Goal: Transaction & Acquisition: Obtain resource

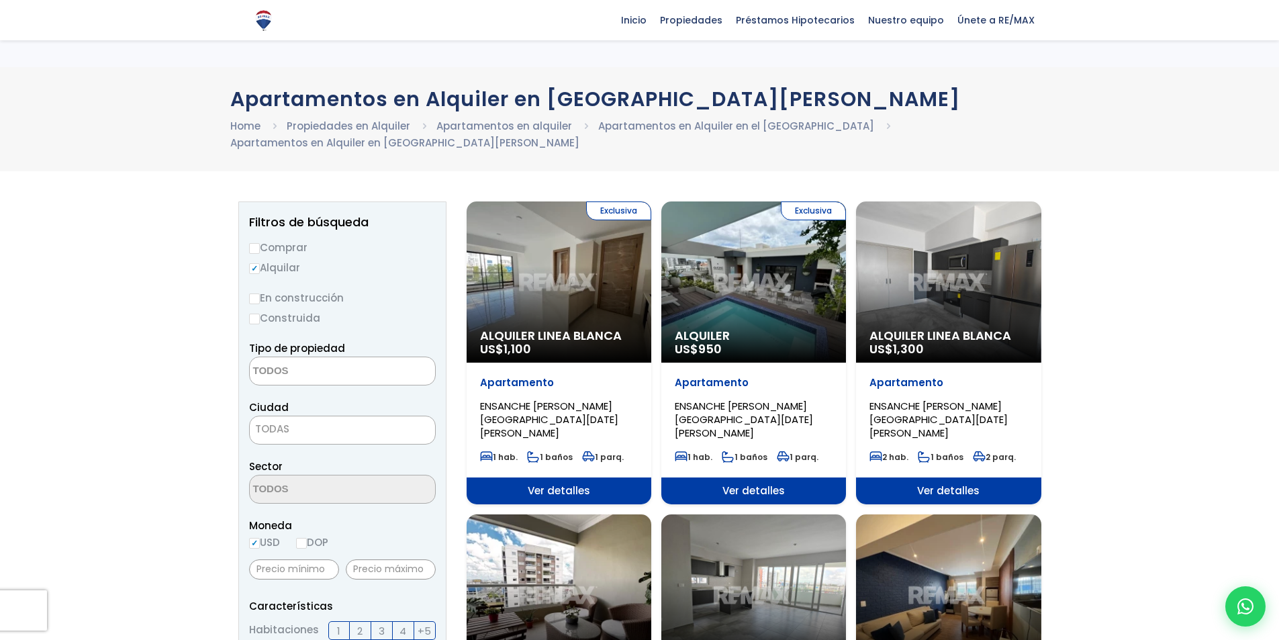
select select
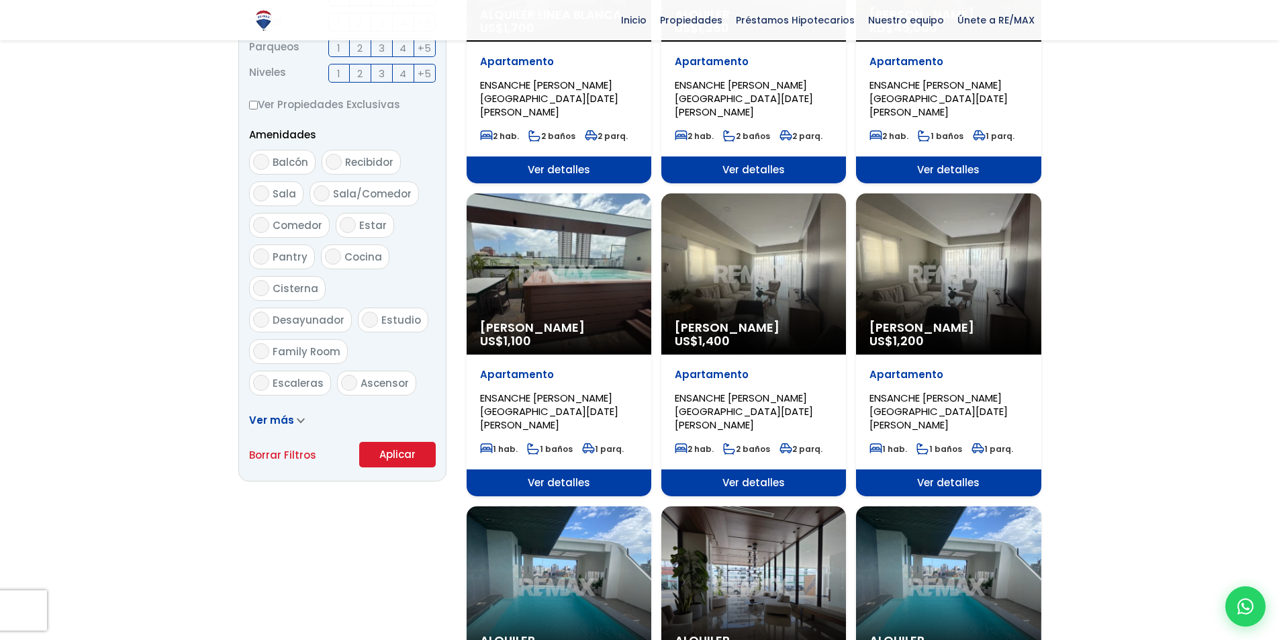
scroll to position [672, 0]
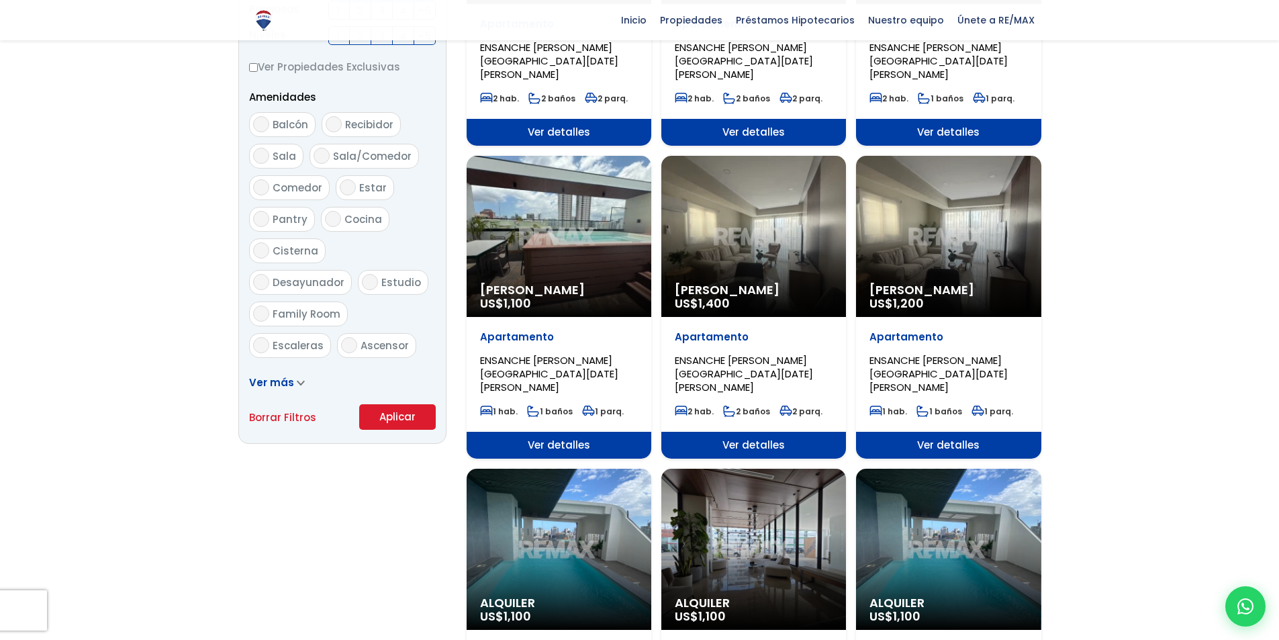
click at [793, 225] on div "Alquiler Amueblado US$ 1,400" at bounding box center [753, 236] width 185 height 161
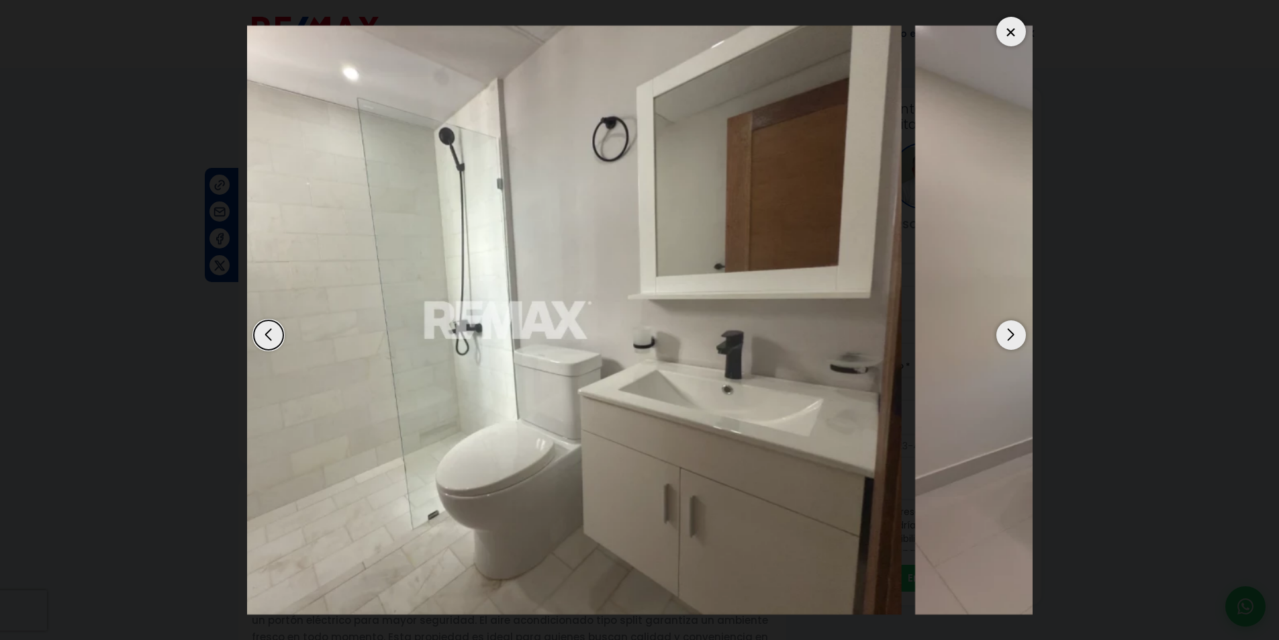
click at [237, 224] on dialog at bounding box center [640, 320] width 806 height 640
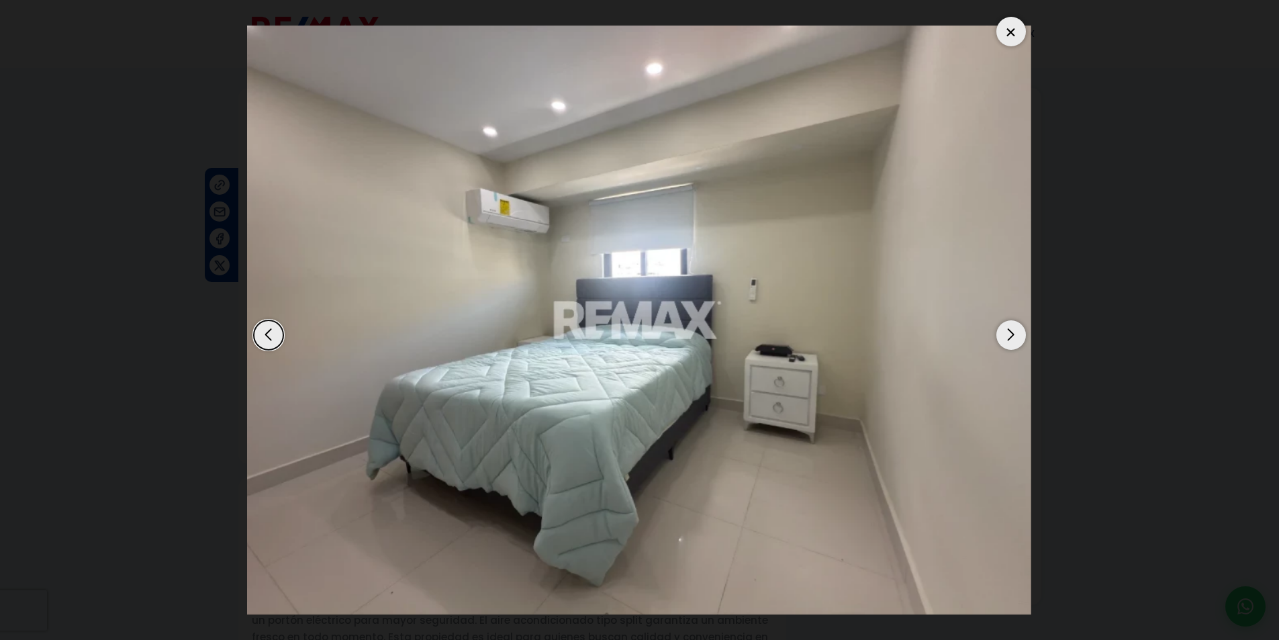
click at [523, 220] on img "4 / 6" at bounding box center [639, 321] width 786 height 590
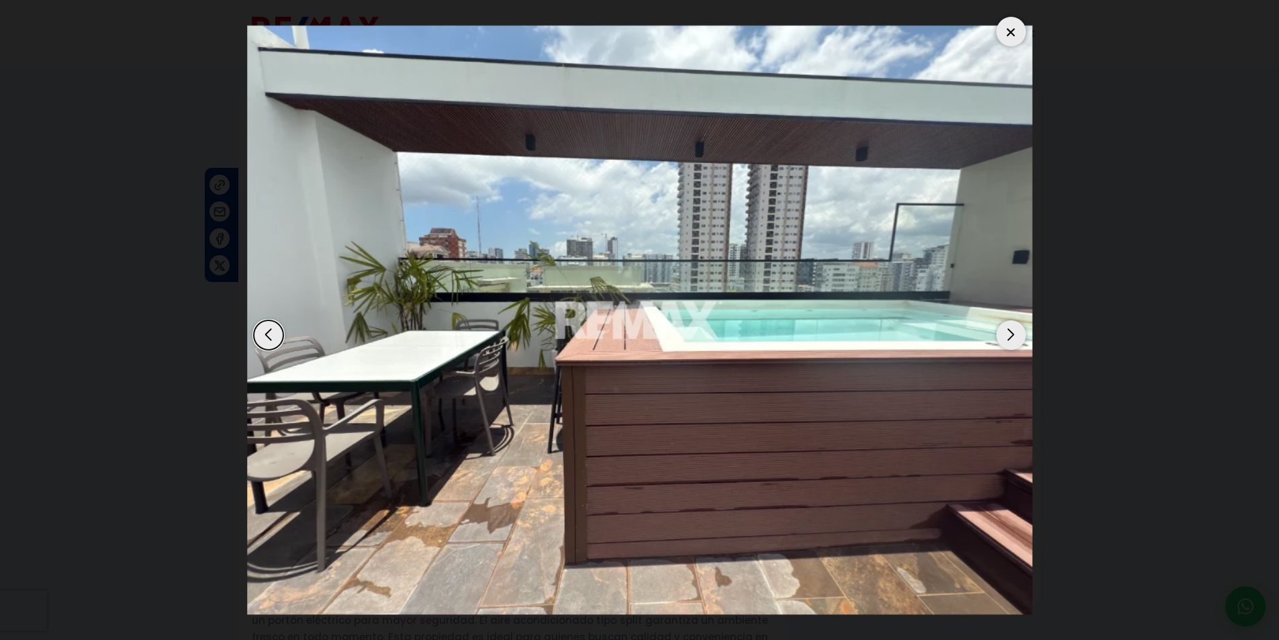
click at [381, 209] on img "5 / 6" at bounding box center [640, 321] width 786 height 590
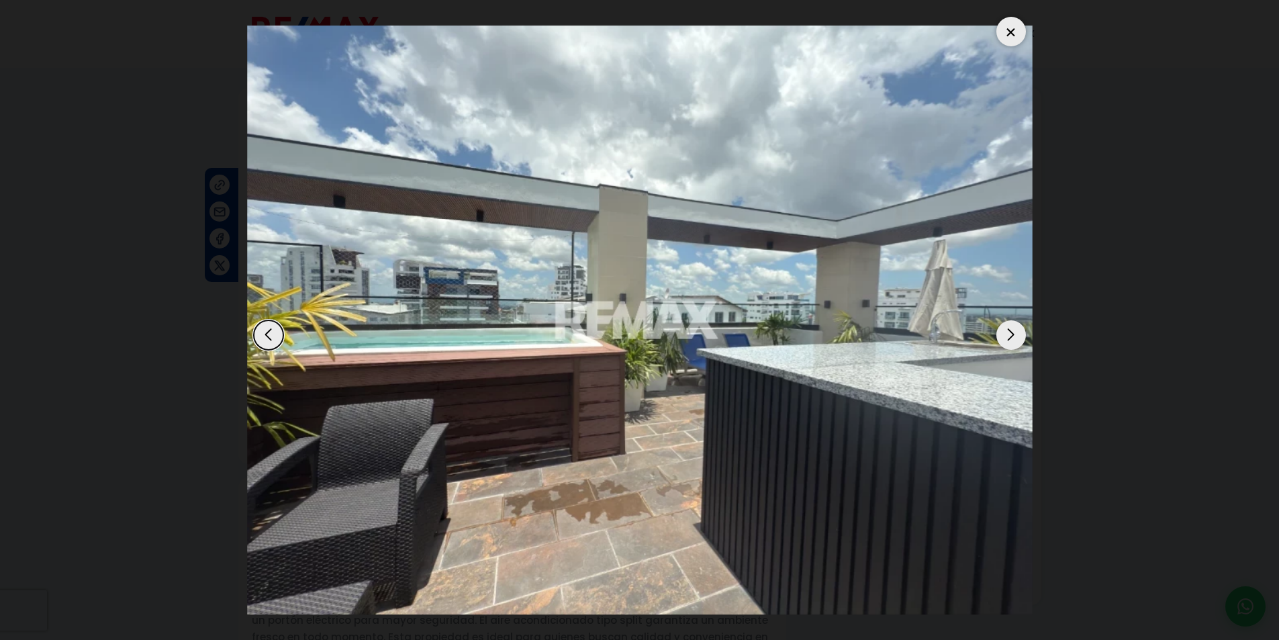
click at [453, 185] on img "6 / 6" at bounding box center [640, 321] width 786 height 590
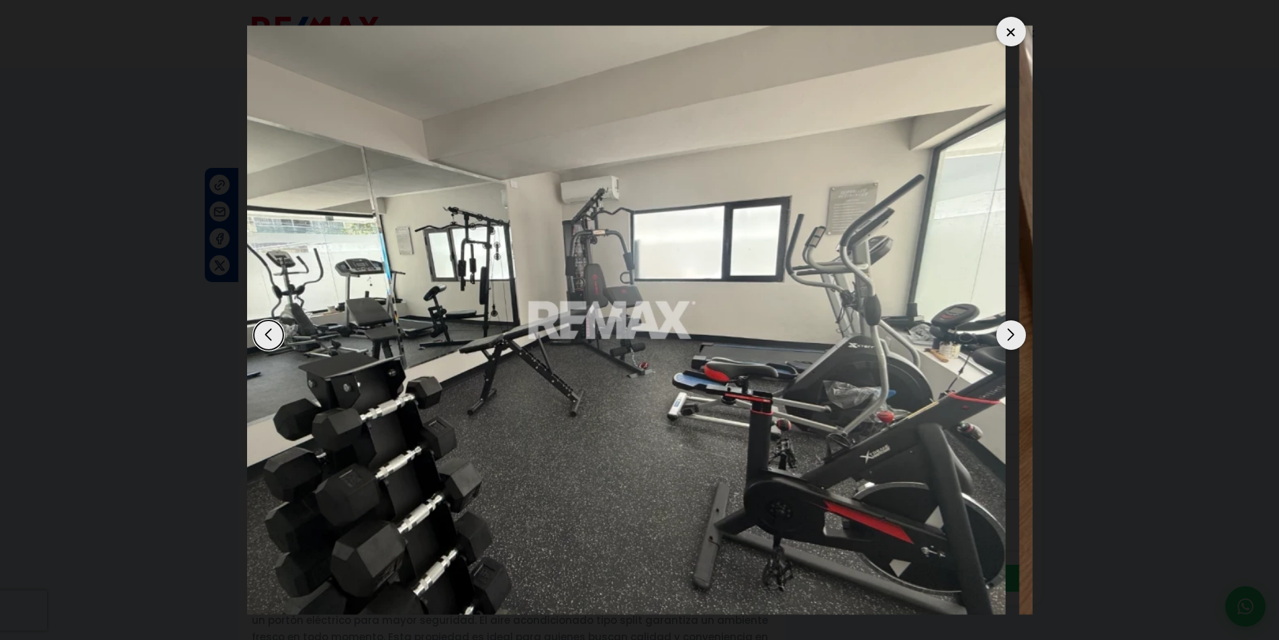
click at [584, 214] on img "2 / 6" at bounding box center [613, 321] width 786 height 590
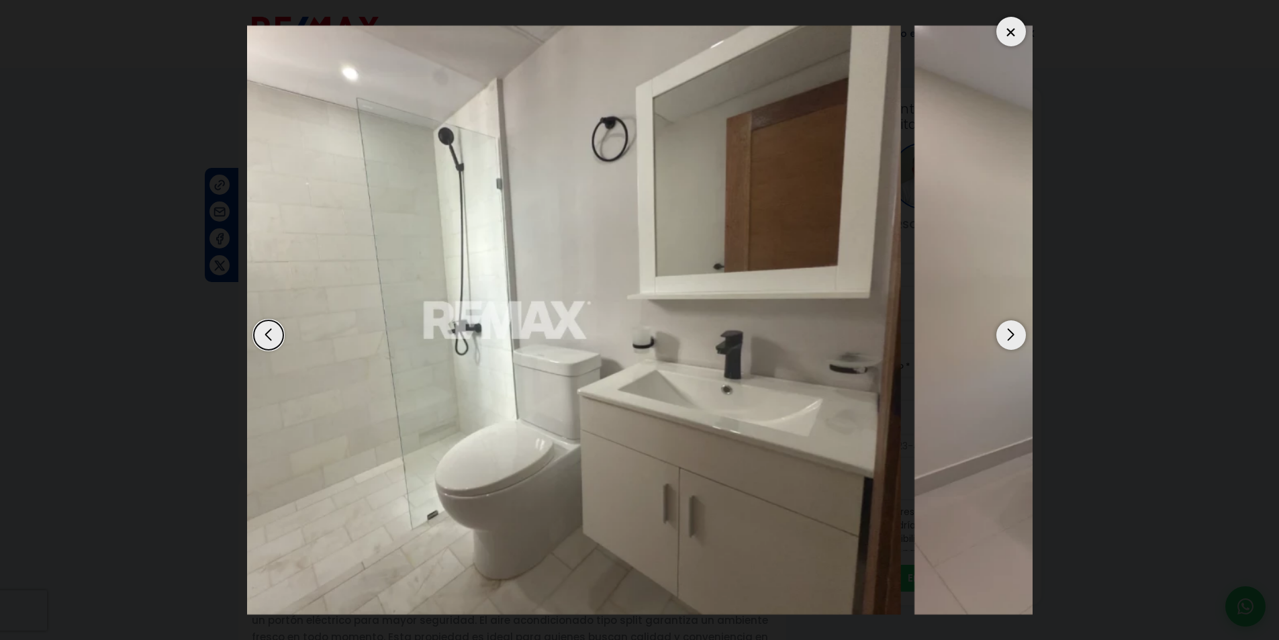
click at [419, 246] on img "3 / 6" at bounding box center [509, 321] width 786 height 590
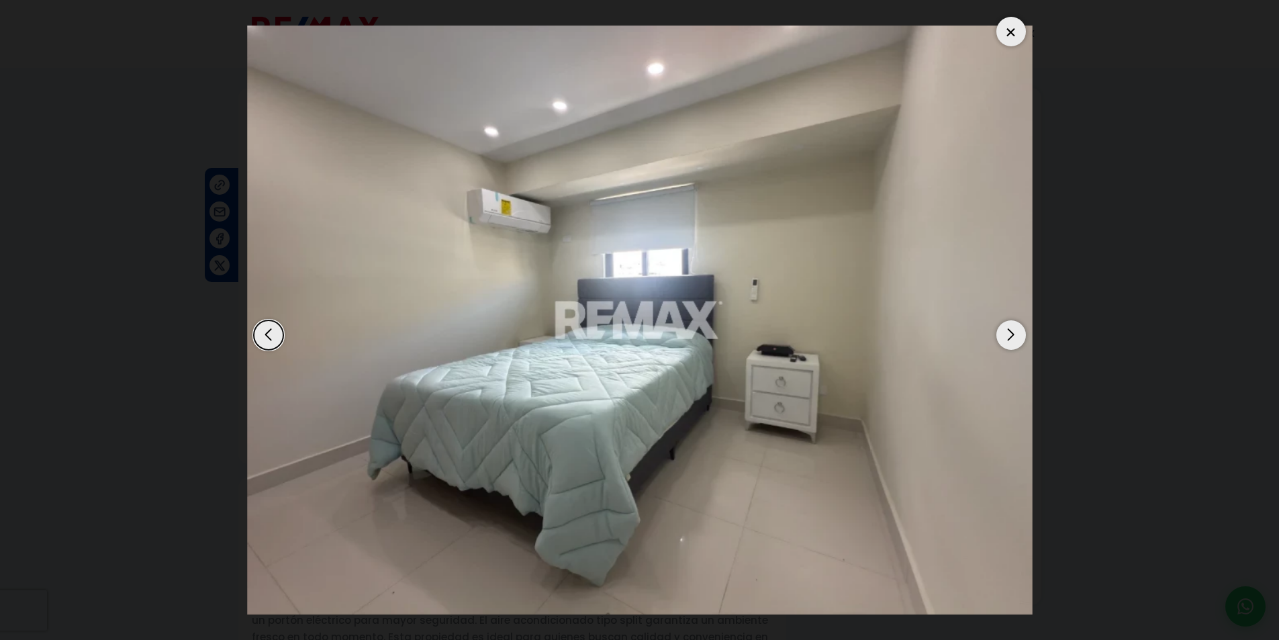
click at [414, 352] on img "4 / 6" at bounding box center [640, 321] width 786 height 590
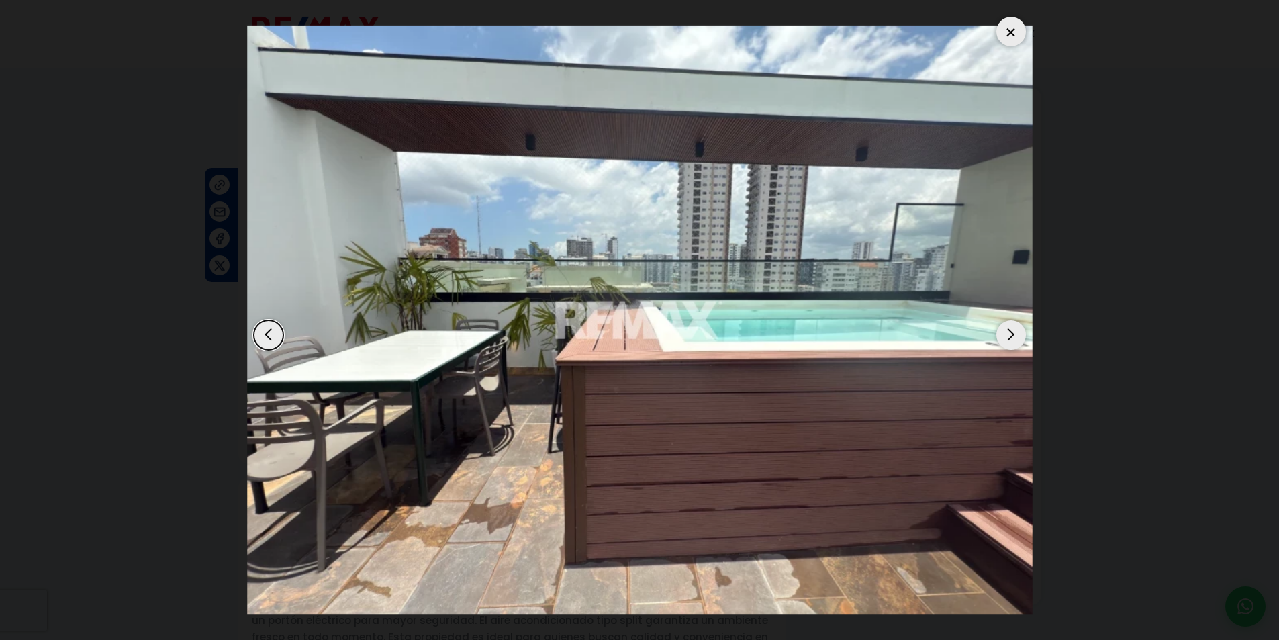
click at [237, 193] on dialog at bounding box center [640, 320] width 806 height 640
